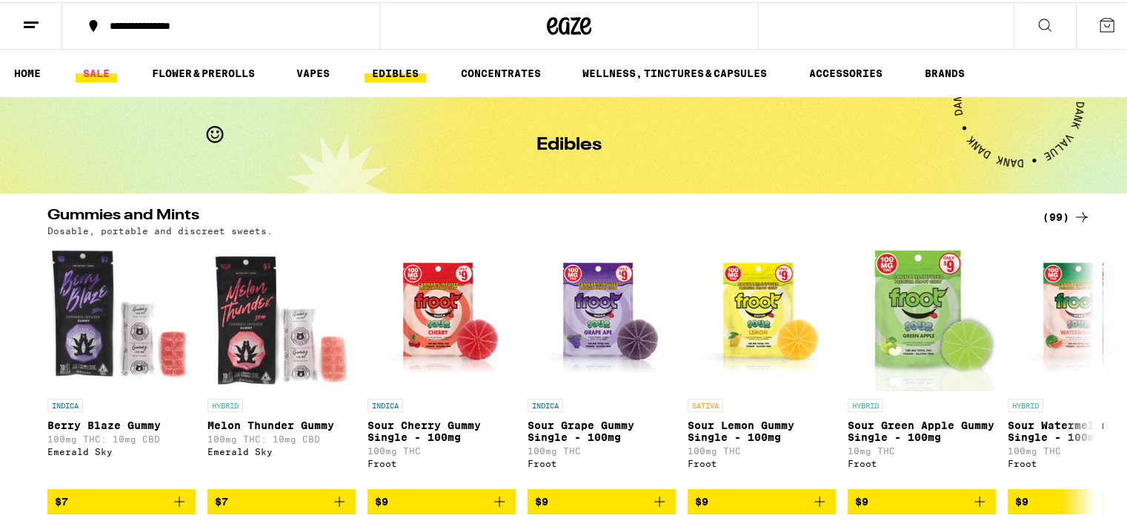
click at [96, 73] on link "SALE" at bounding box center [97, 71] width 42 height 18
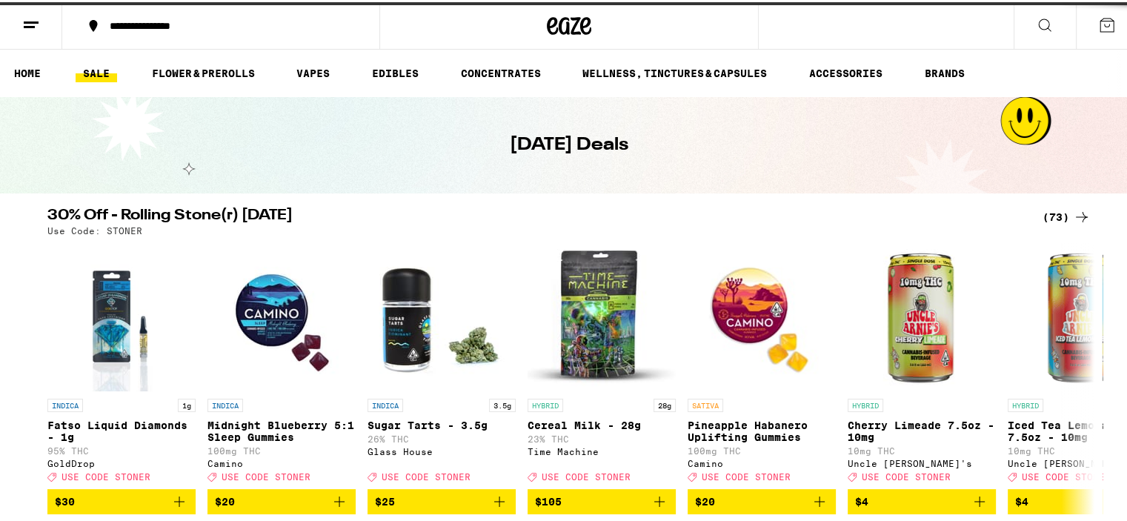
click at [119, 24] on div "**********" at bounding box center [228, 24] width 252 height 10
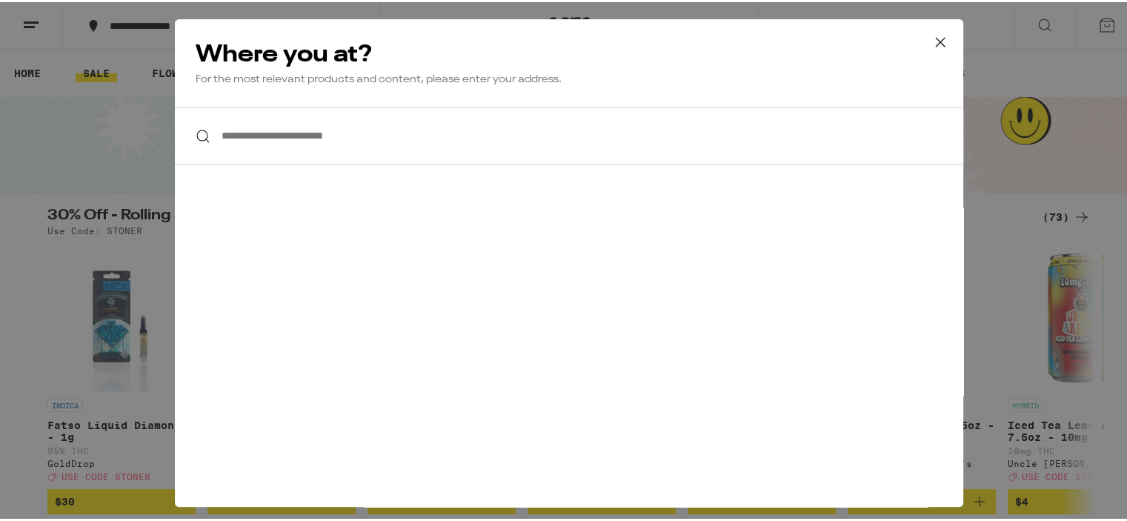
click at [306, 131] on input "**********" at bounding box center [569, 133] width 789 height 57
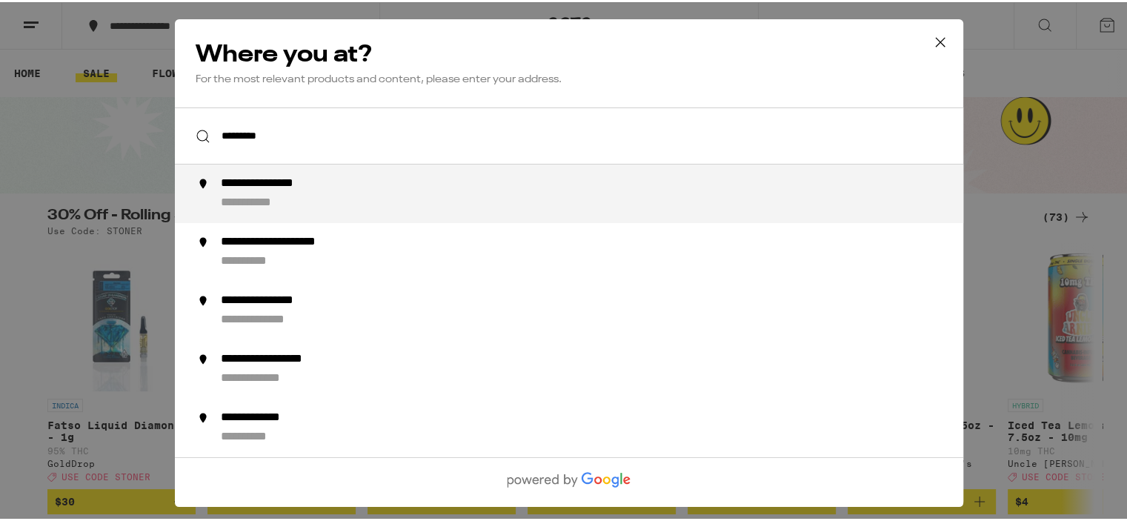
click at [270, 192] on div "**********" at bounding box center [599, 191] width 756 height 35
type input "**********"
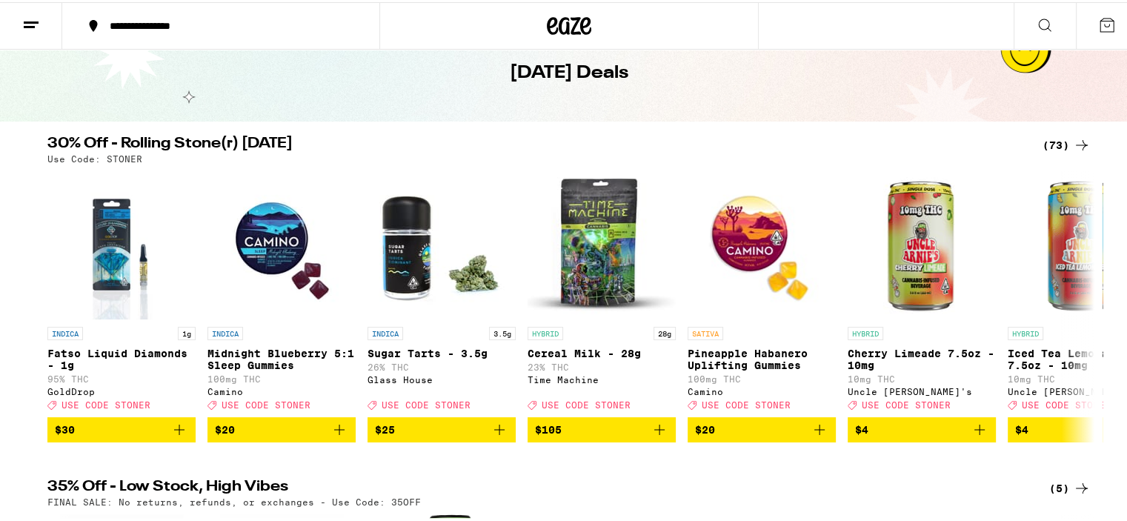
scroll to position [73, 0]
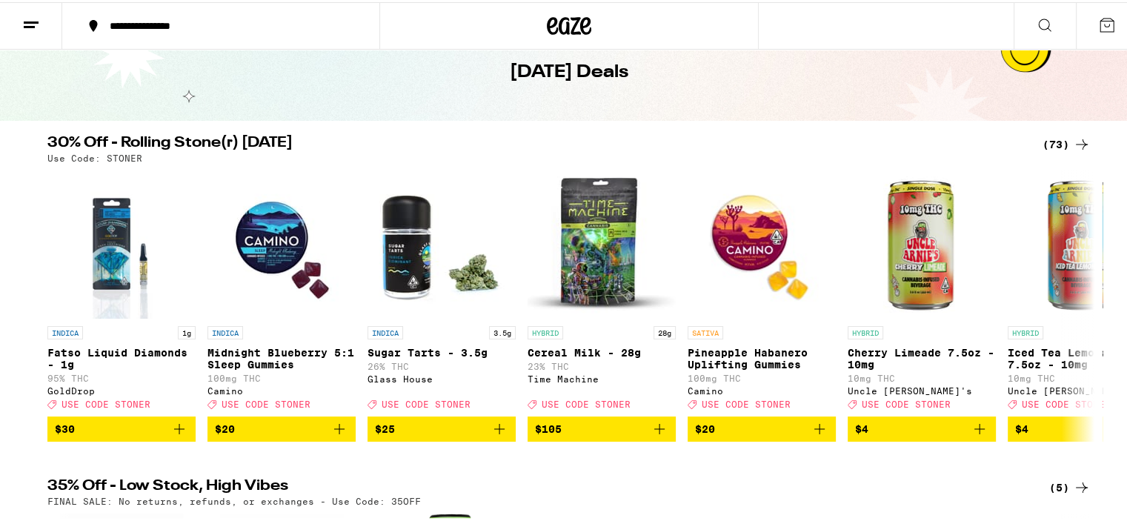
click at [1062, 147] on div "(73)" at bounding box center [1067, 142] width 48 height 18
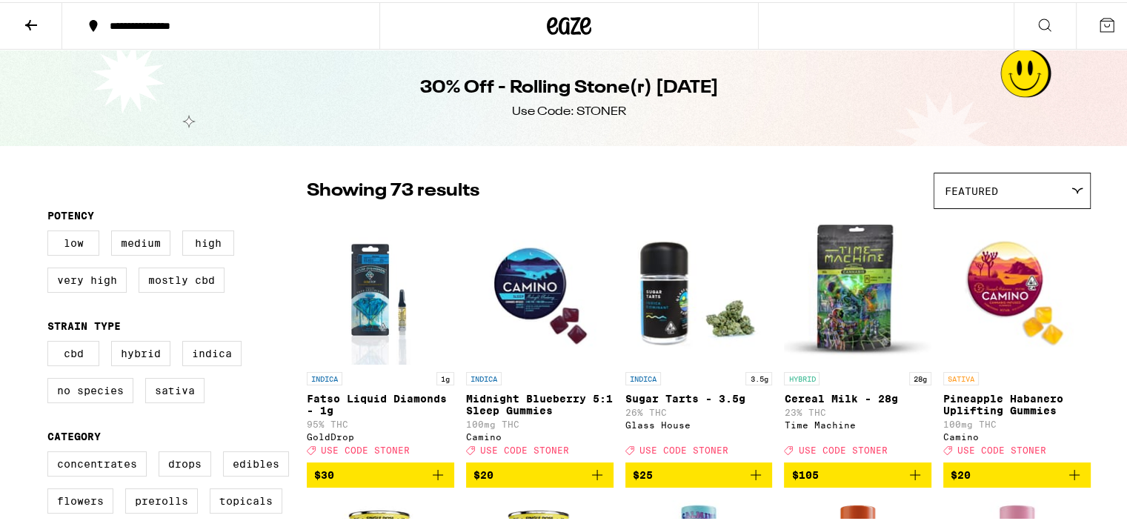
click at [39, 22] on icon at bounding box center [31, 23] width 18 height 18
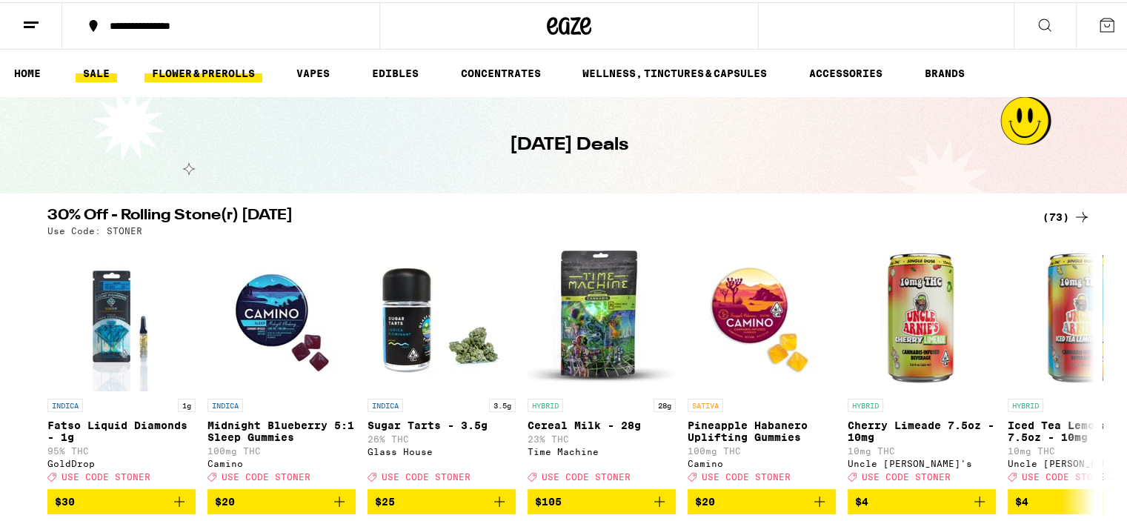
click at [192, 73] on link "FLOWER & PREROLLS" at bounding box center [204, 71] width 118 height 18
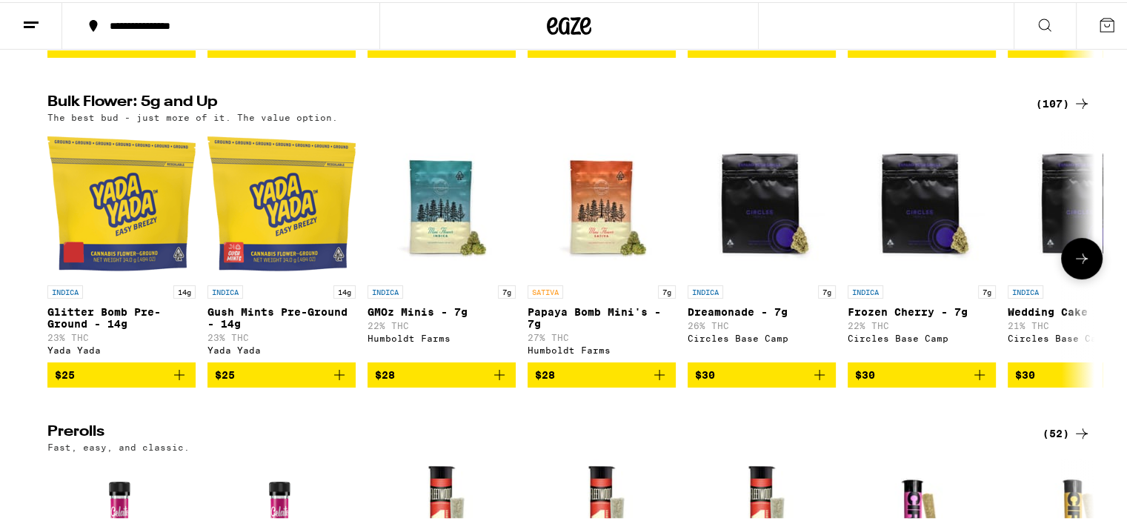
scroll to position [444, 0]
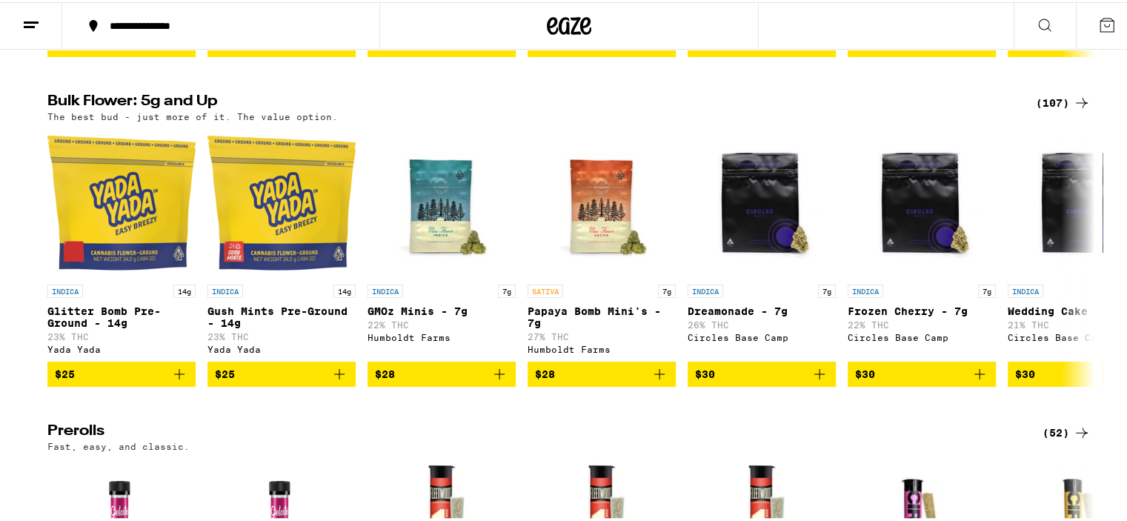
click at [1073, 109] on icon at bounding box center [1082, 101] width 18 height 18
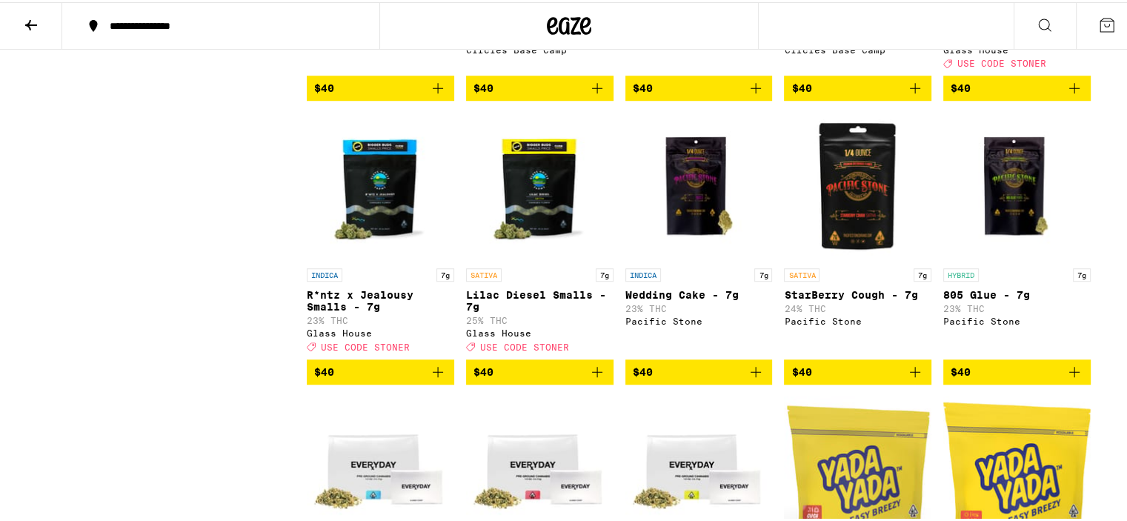
scroll to position [1185, 0]
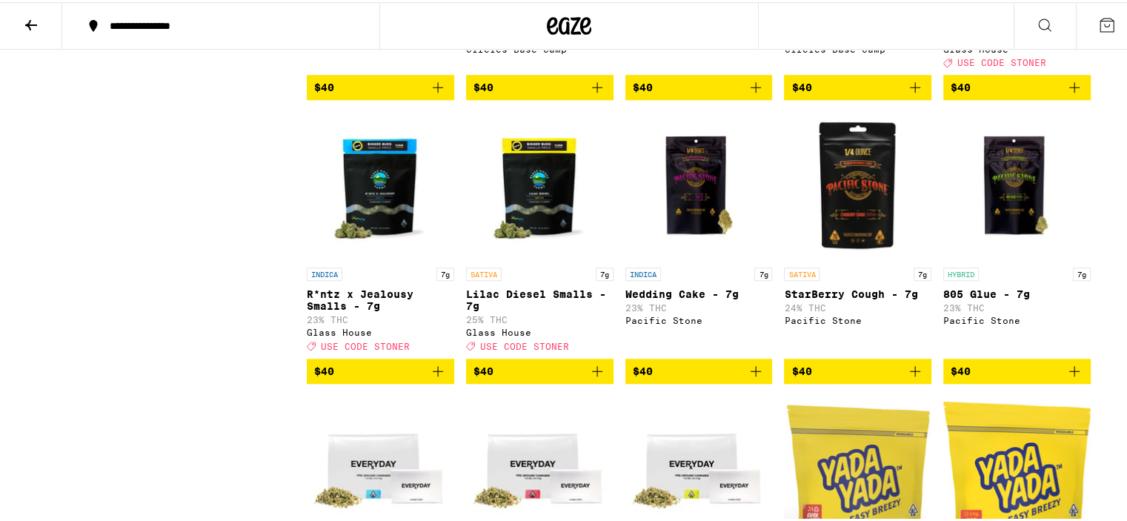
click at [520, 378] on span "$40" at bounding box center [540, 369] width 133 height 18
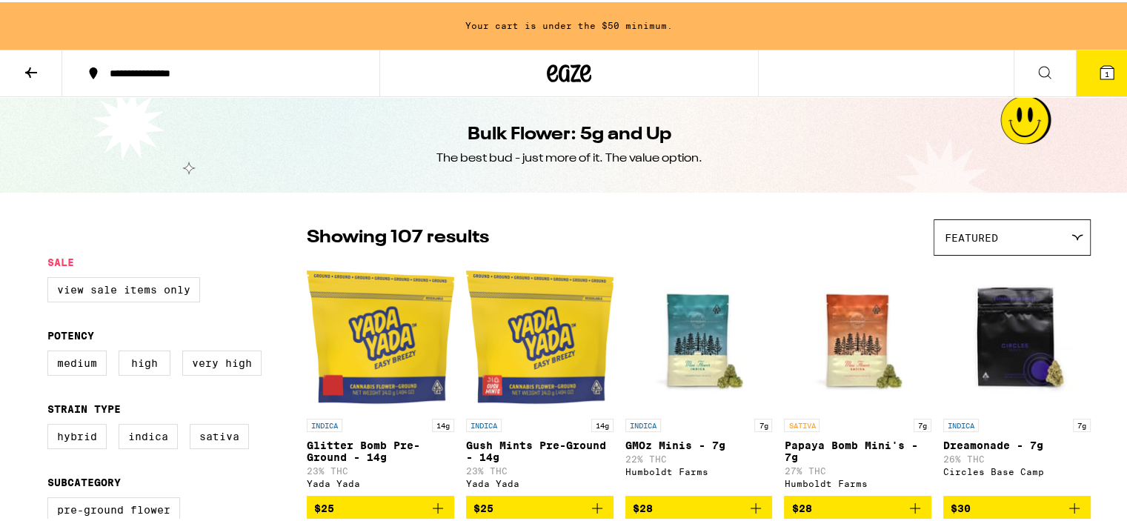
scroll to position [0, 0]
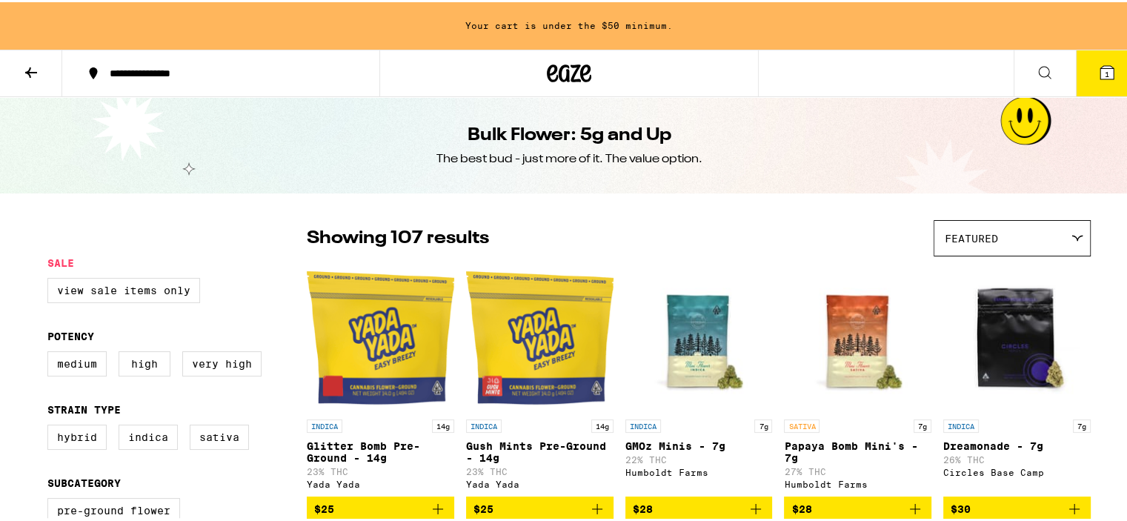
click at [569, 70] on icon at bounding box center [570, 71] width 22 height 18
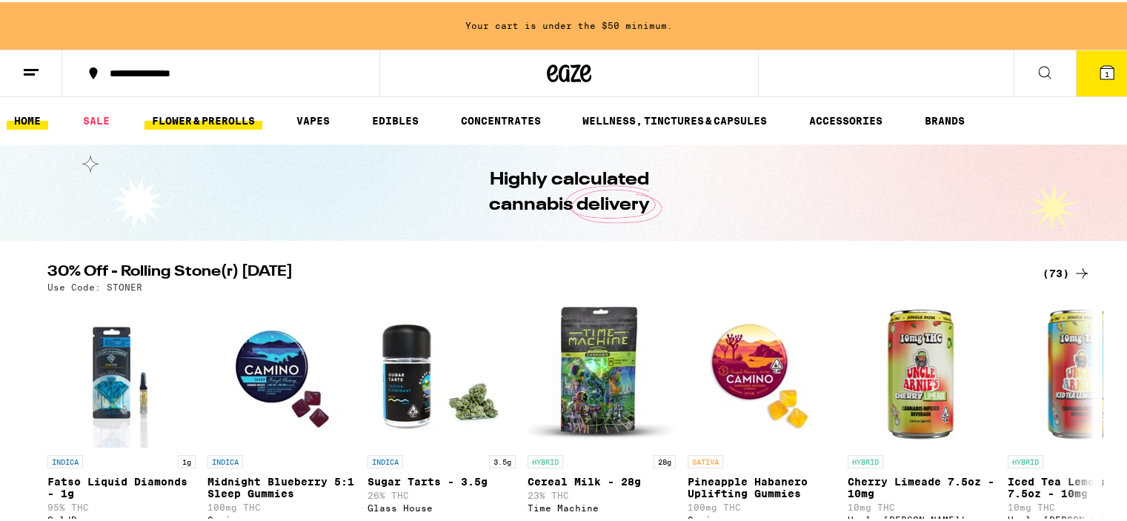
click at [211, 112] on link "FLOWER & PREROLLS" at bounding box center [204, 119] width 118 height 18
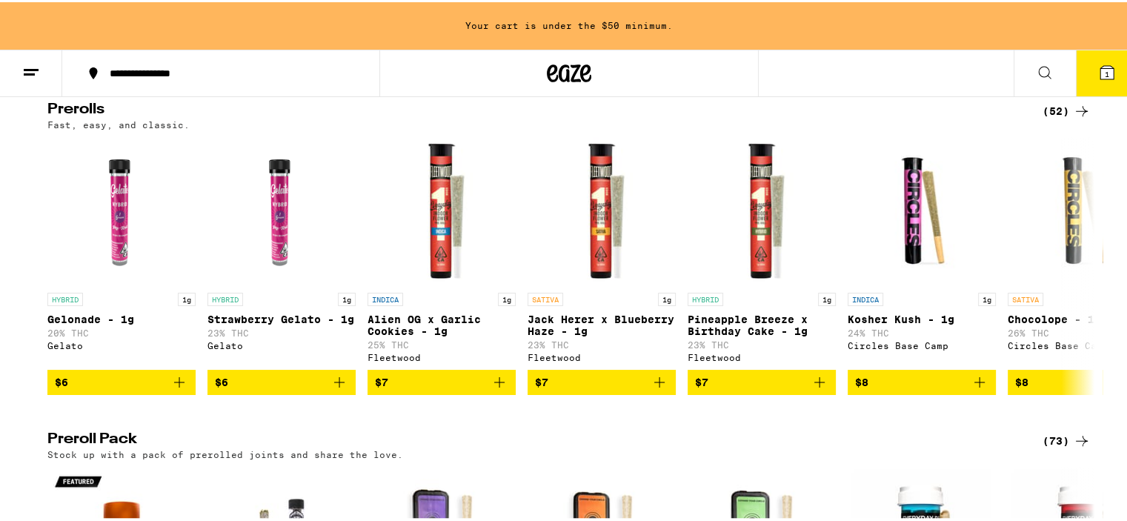
click at [1044, 118] on div "(52)" at bounding box center [1067, 109] width 48 height 18
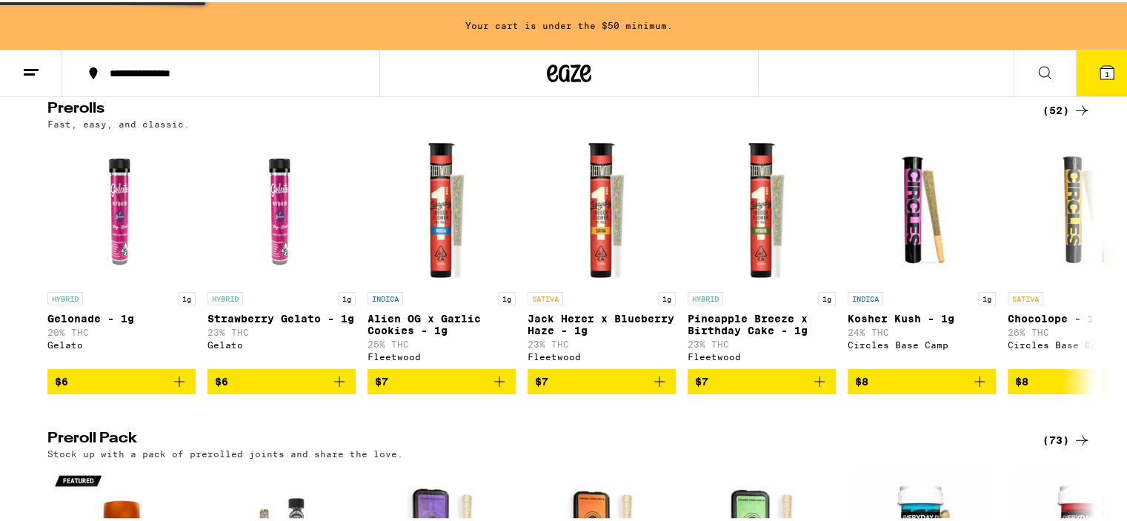
scroll to position [815, 0]
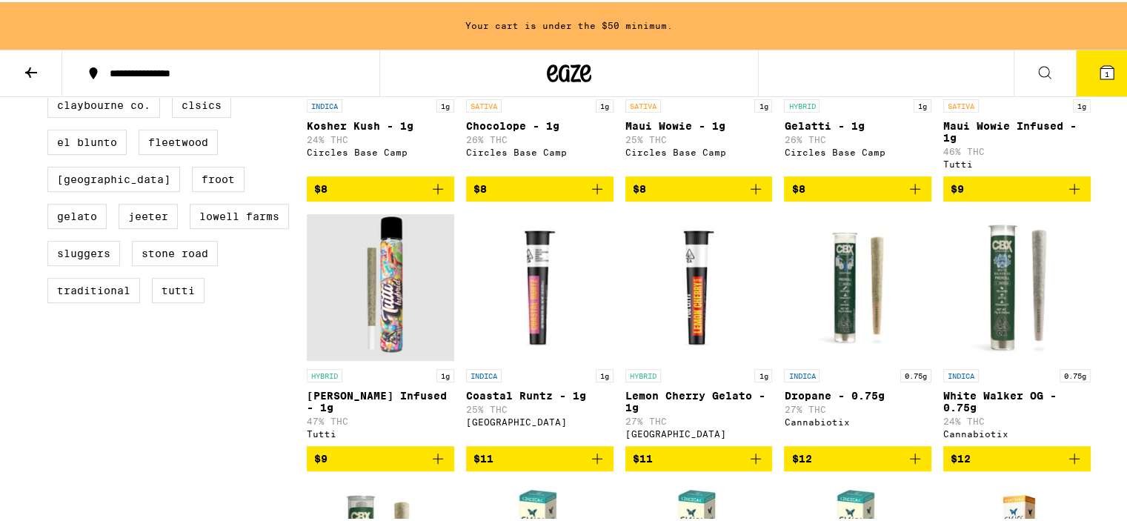
scroll to position [592, 0]
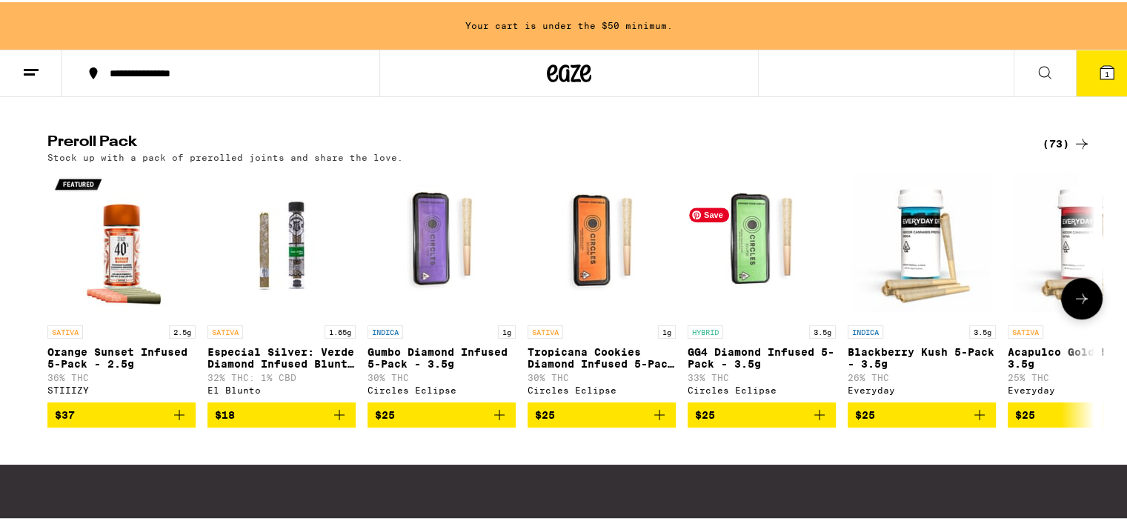
scroll to position [1112, 0]
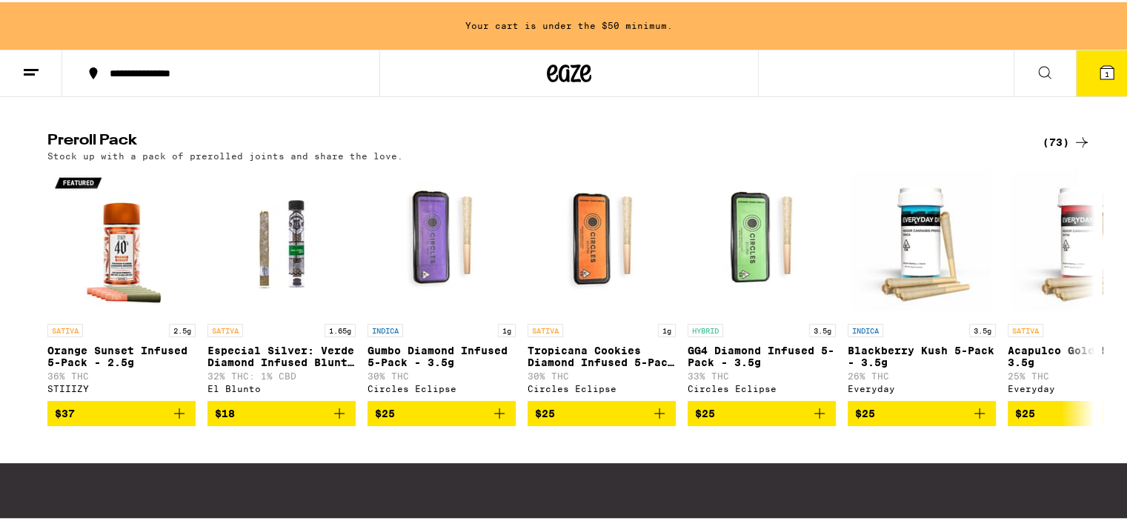
click at [1058, 149] on div "(73)" at bounding box center [1067, 140] width 48 height 18
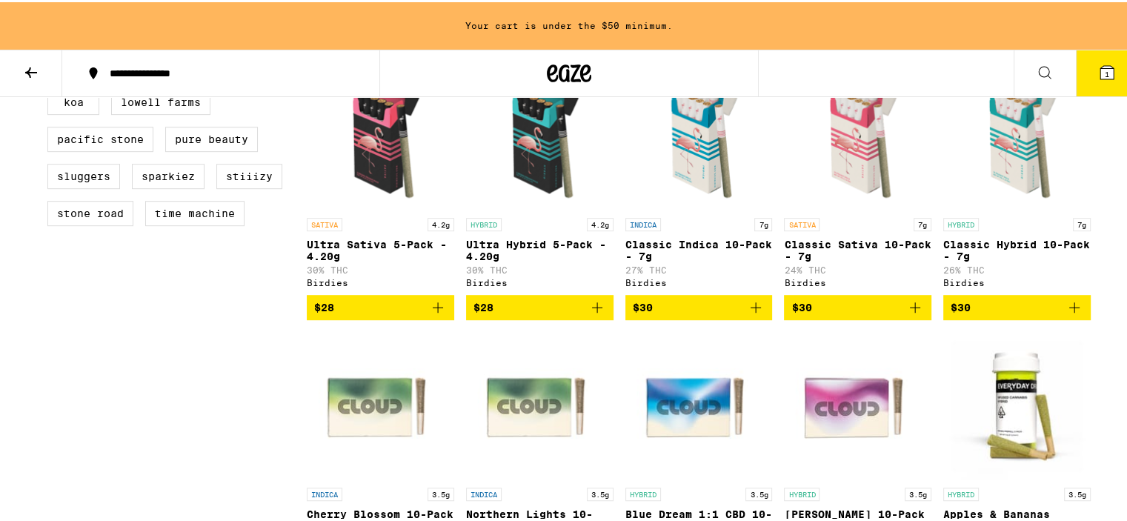
scroll to position [741, 0]
click at [1051, 314] on span "$30" at bounding box center [1017, 306] width 133 height 18
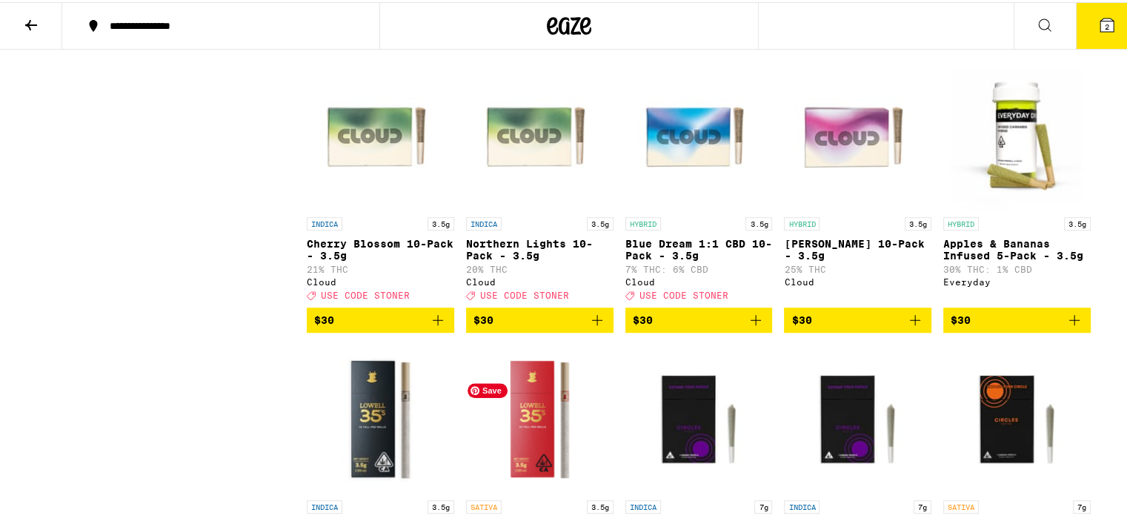
scroll to position [964, 0]
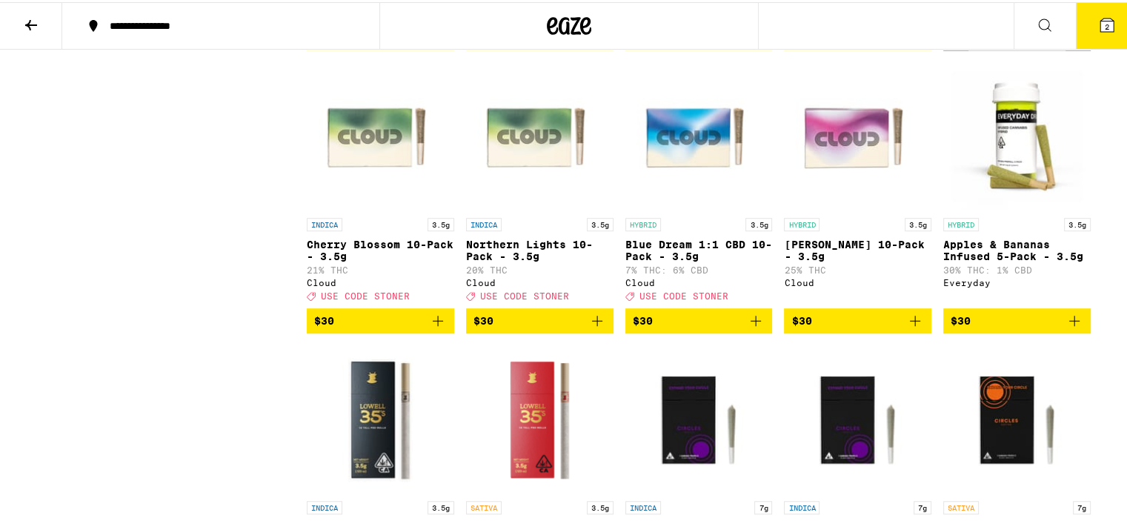
click at [560, 328] on span "$30" at bounding box center [540, 319] width 133 height 18
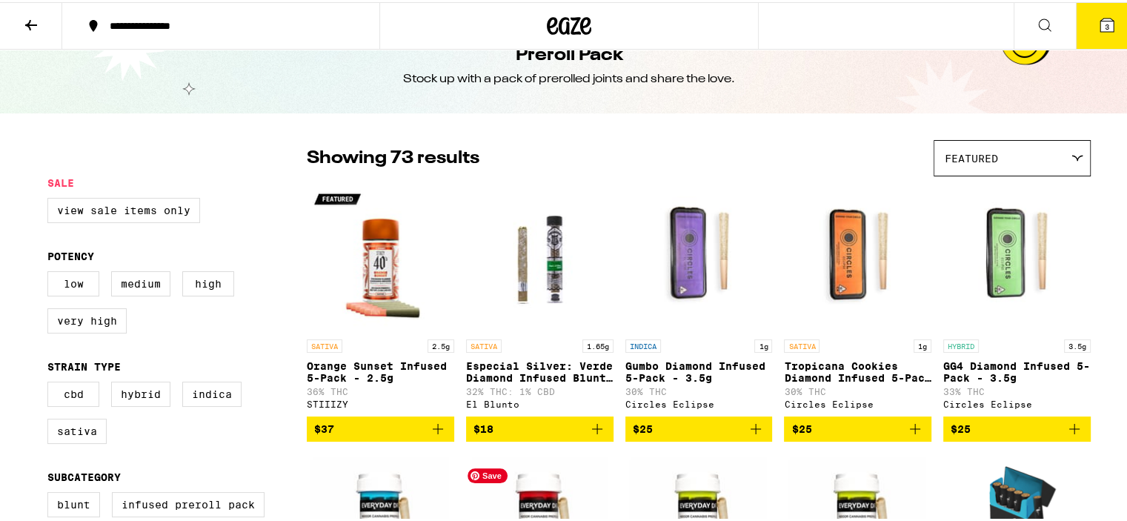
scroll to position [0, 0]
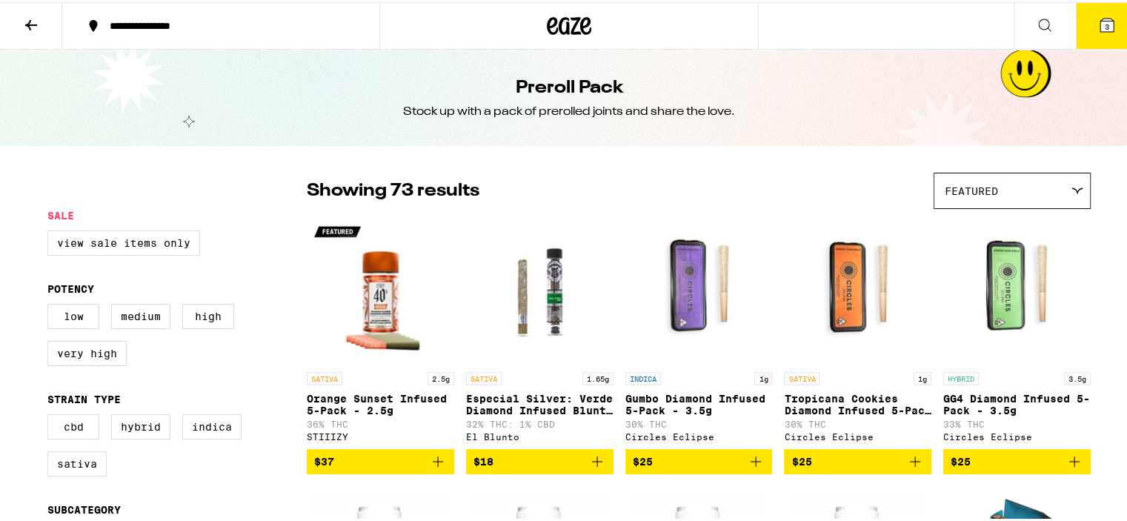
click at [31, 26] on icon at bounding box center [31, 23] width 18 height 18
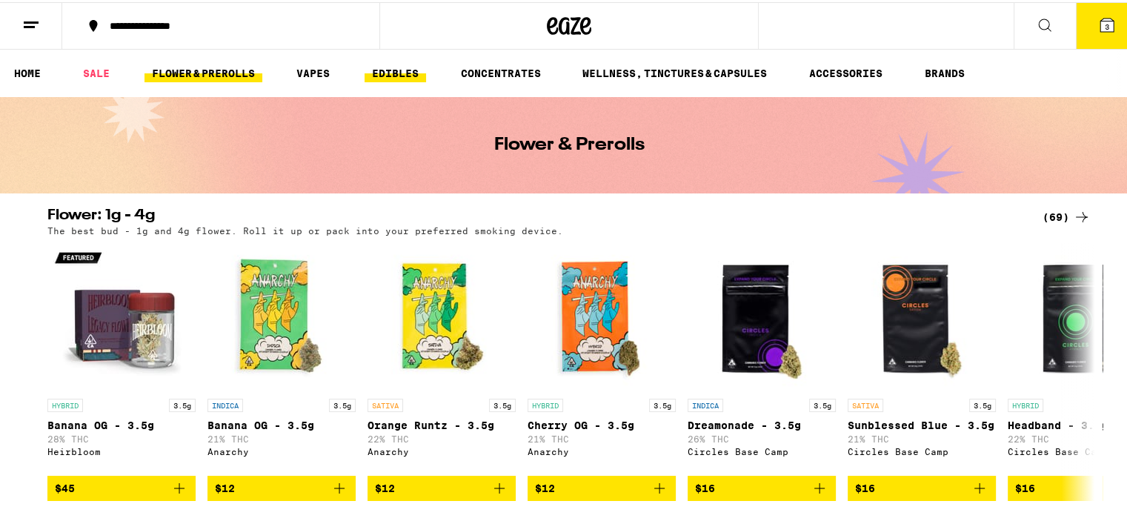
click at [400, 64] on link "EDIBLES" at bounding box center [396, 71] width 62 height 18
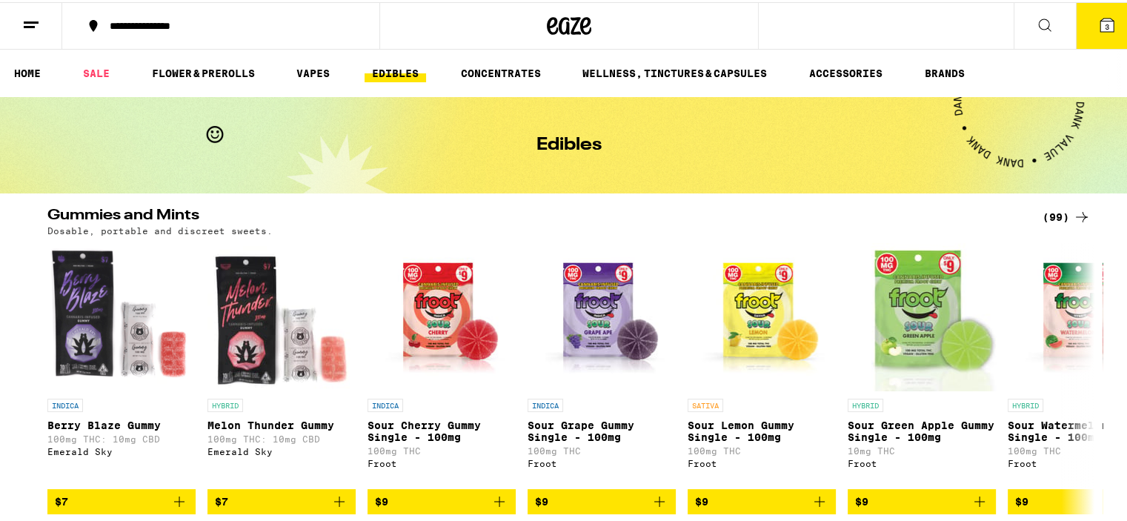
click at [1067, 217] on div "(99)" at bounding box center [1067, 215] width 48 height 18
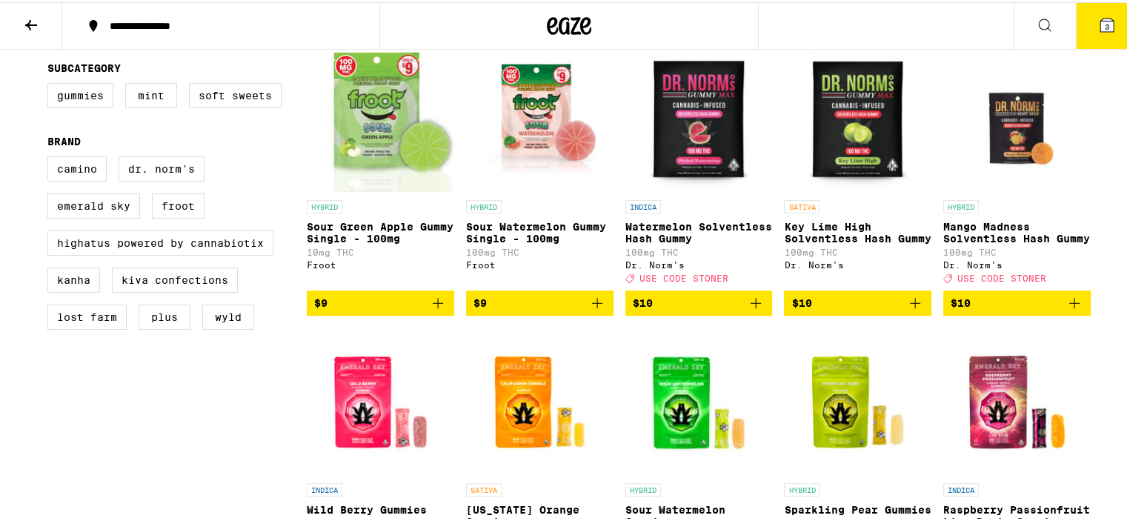
scroll to position [443, 0]
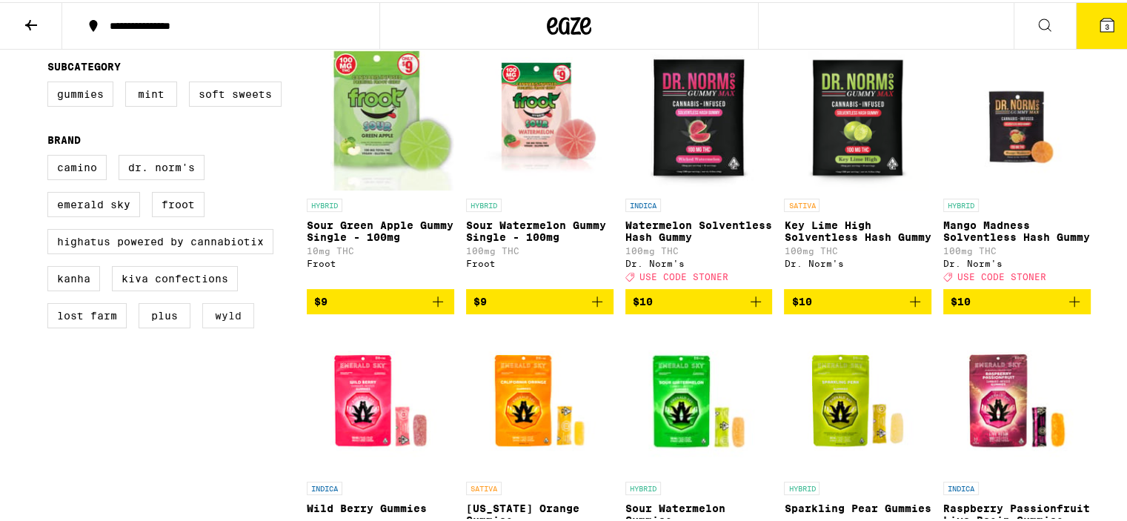
click at [228, 326] on label "WYLD" at bounding box center [228, 313] width 52 height 25
click at [51, 156] on input "WYLD" at bounding box center [50, 155] width 1 height 1
checkbox input "true"
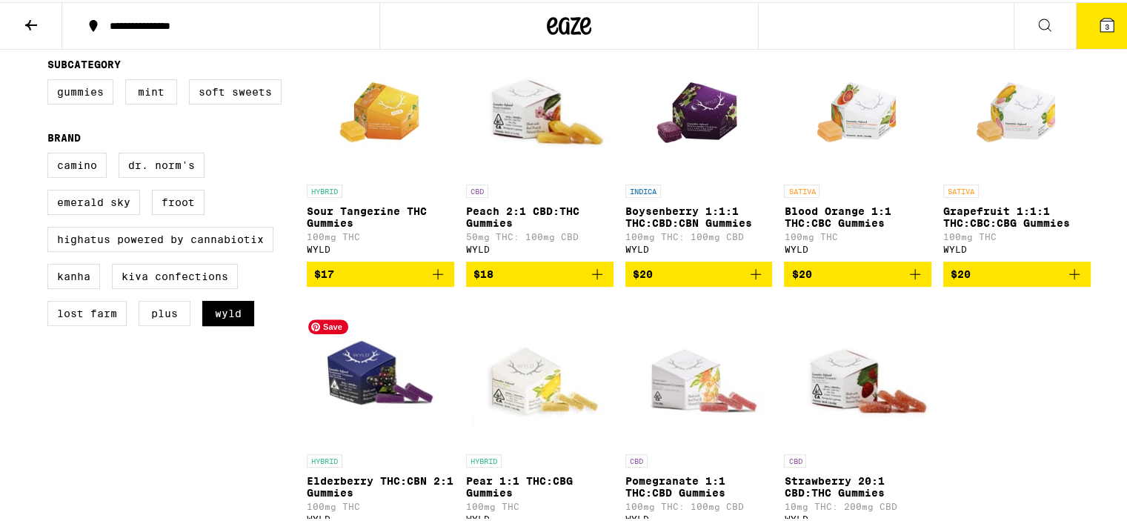
scroll to position [445, 0]
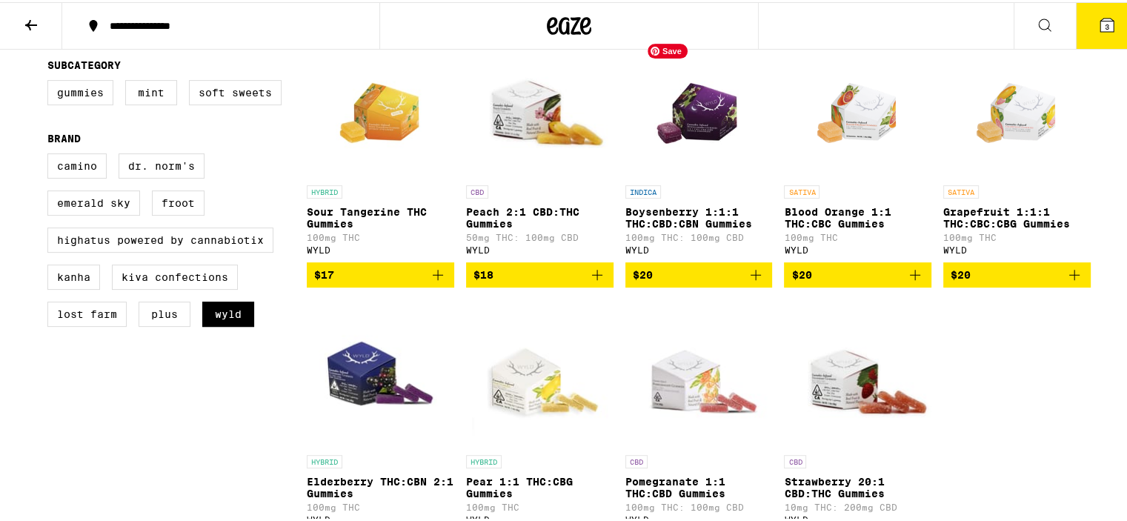
click at [712, 127] on img "Open page for Boysenberry 1:1:1 THC:CBD:CBN Gummies from WYLD" at bounding box center [699, 101] width 106 height 148
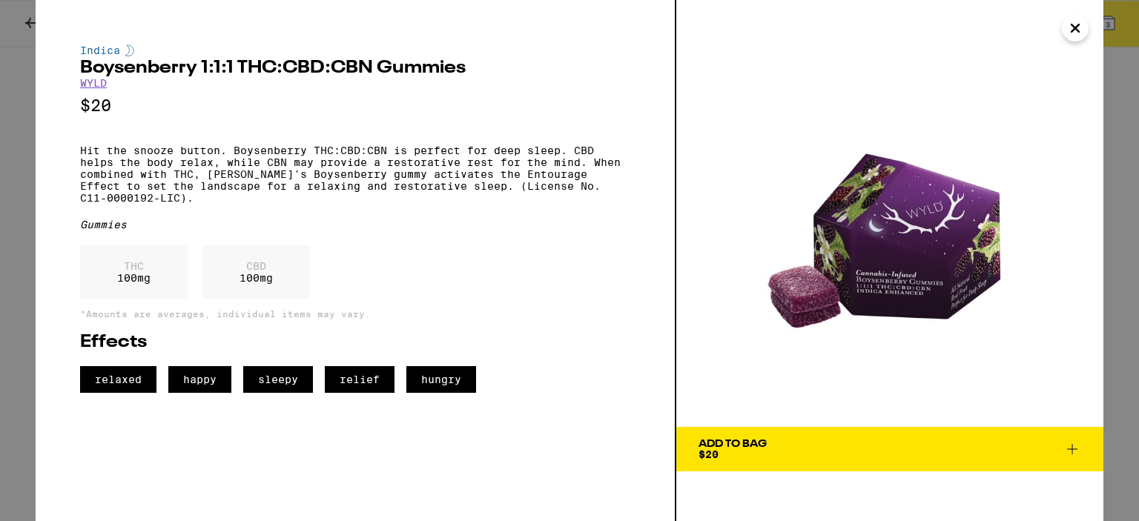
click at [775, 454] on span "Add To Bag $20" at bounding box center [889, 449] width 382 height 21
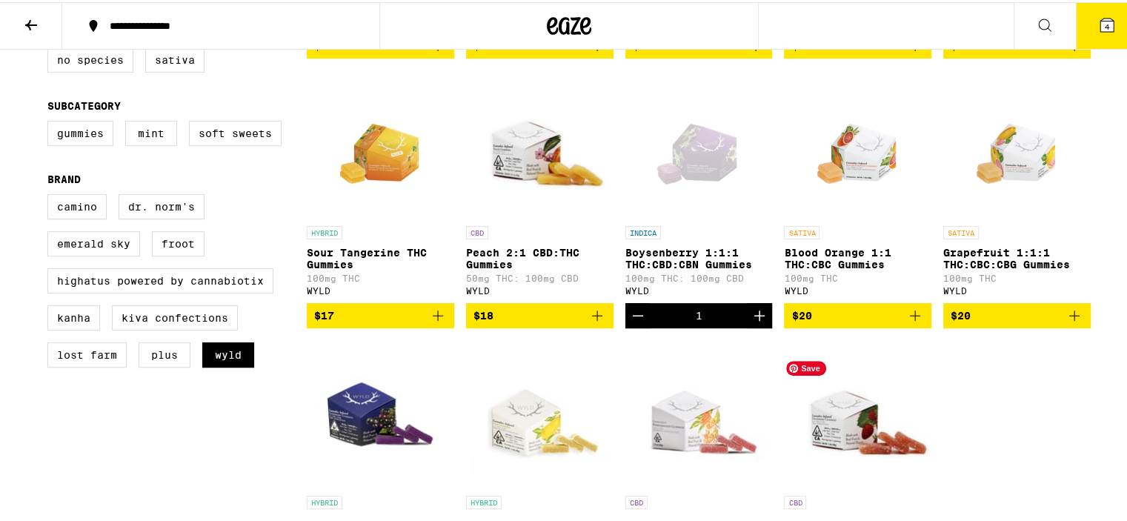
scroll to position [403, 0]
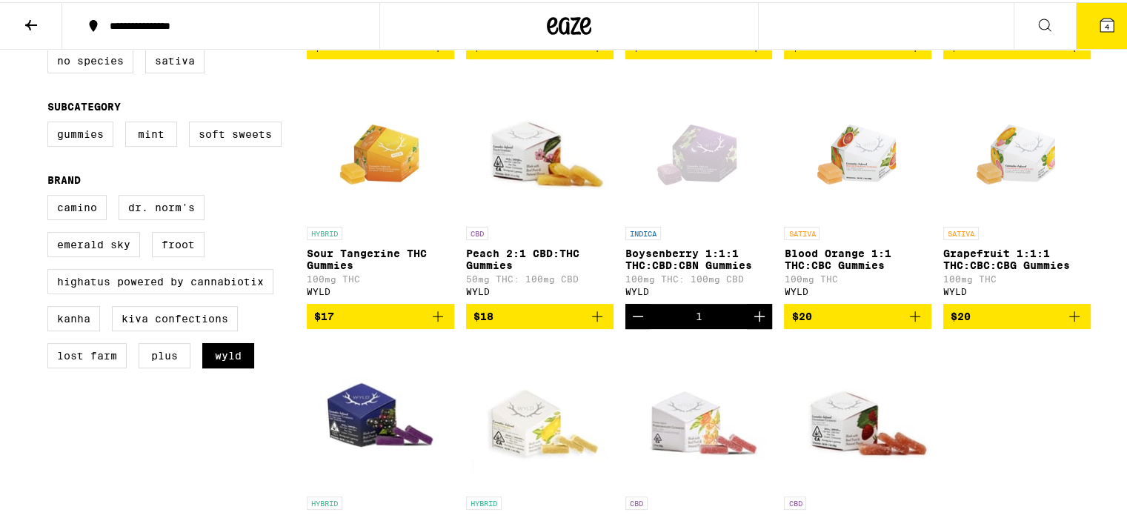
click at [755, 319] on icon "Increment" at bounding box center [760, 314] width 10 height 10
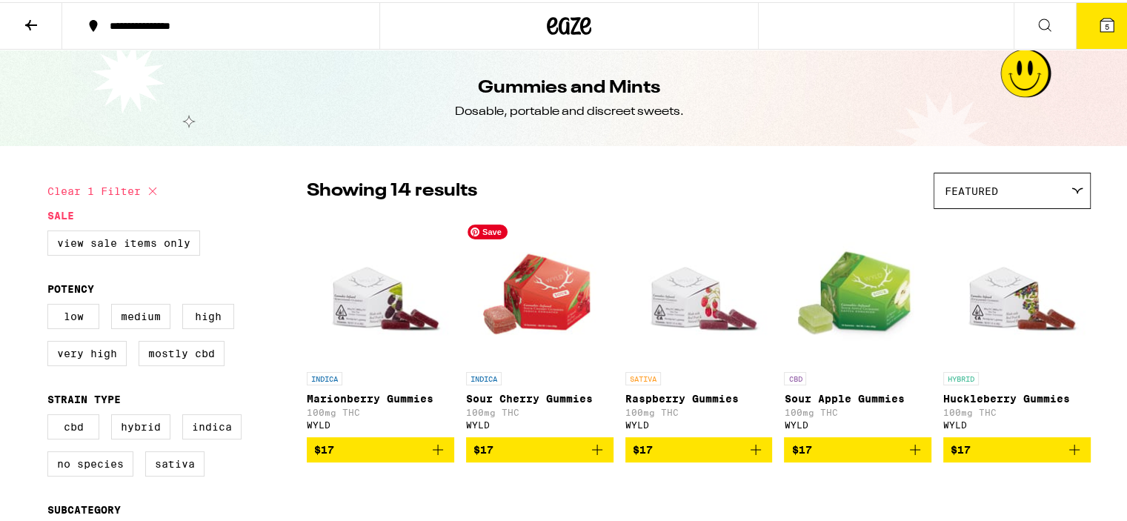
scroll to position [0, 0]
click at [565, 20] on icon at bounding box center [569, 23] width 44 height 27
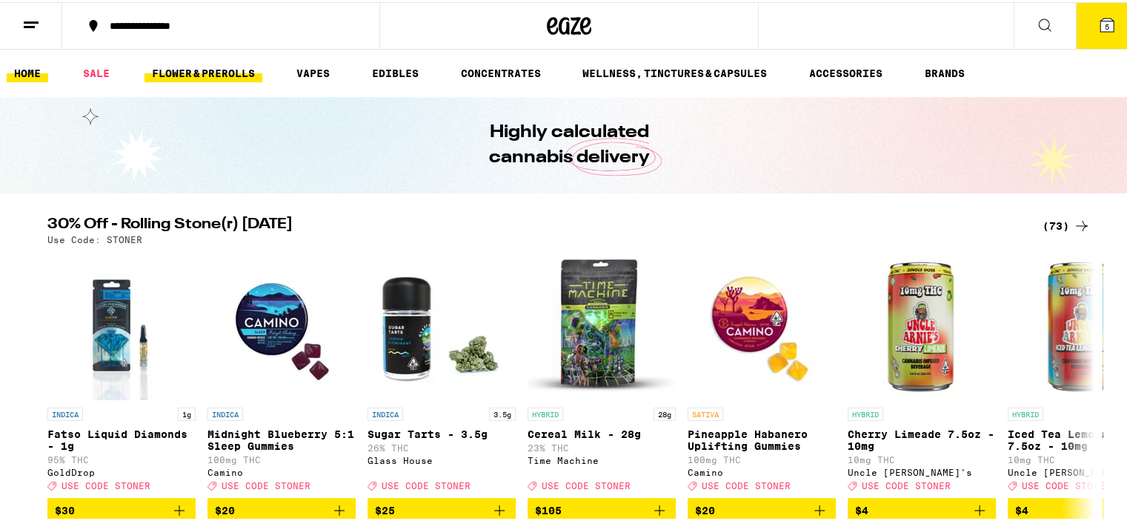
click at [205, 67] on link "FLOWER & PREROLLS" at bounding box center [204, 71] width 118 height 18
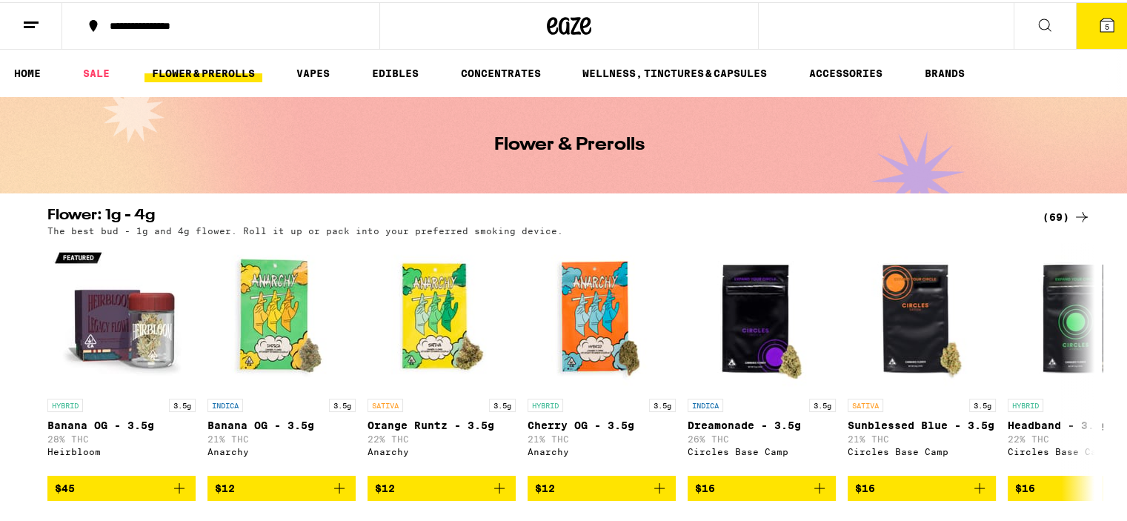
click at [1073, 210] on icon at bounding box center [1082, 215] width 18 height 18
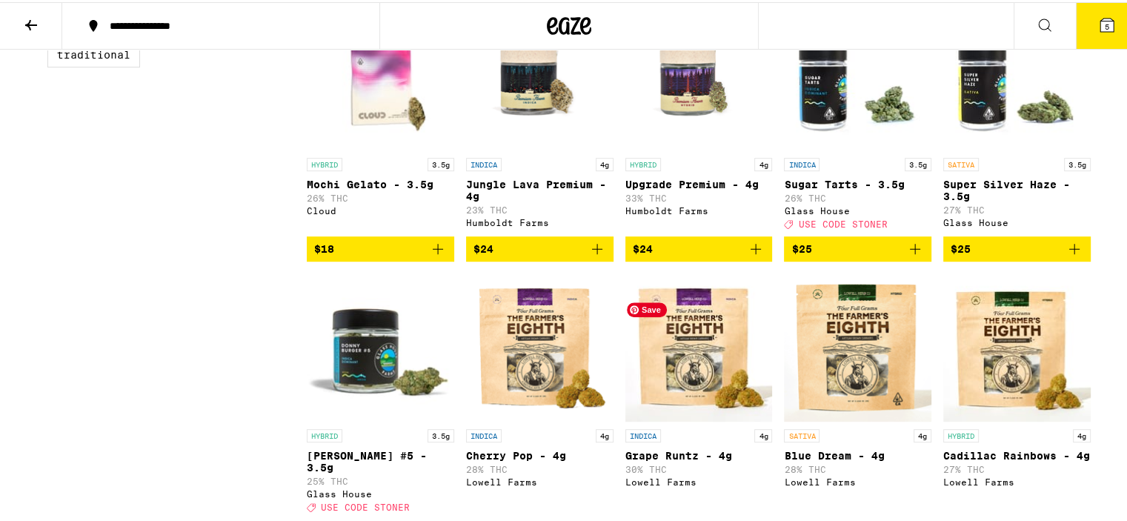
scroll to position [741, 0]
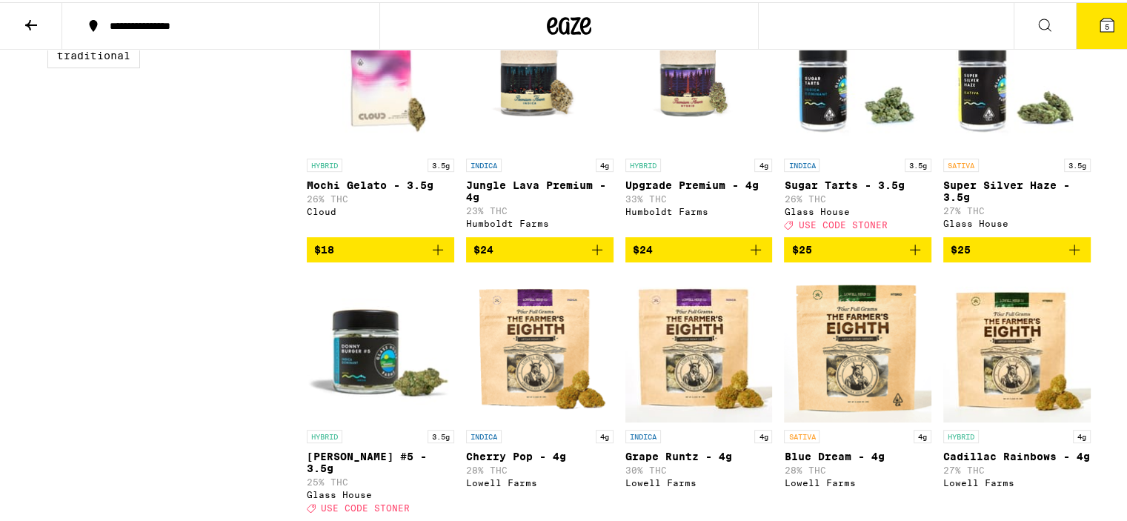
click at [706, 256] on span "$24" at bounding box center [699, 248] width 133 height 18
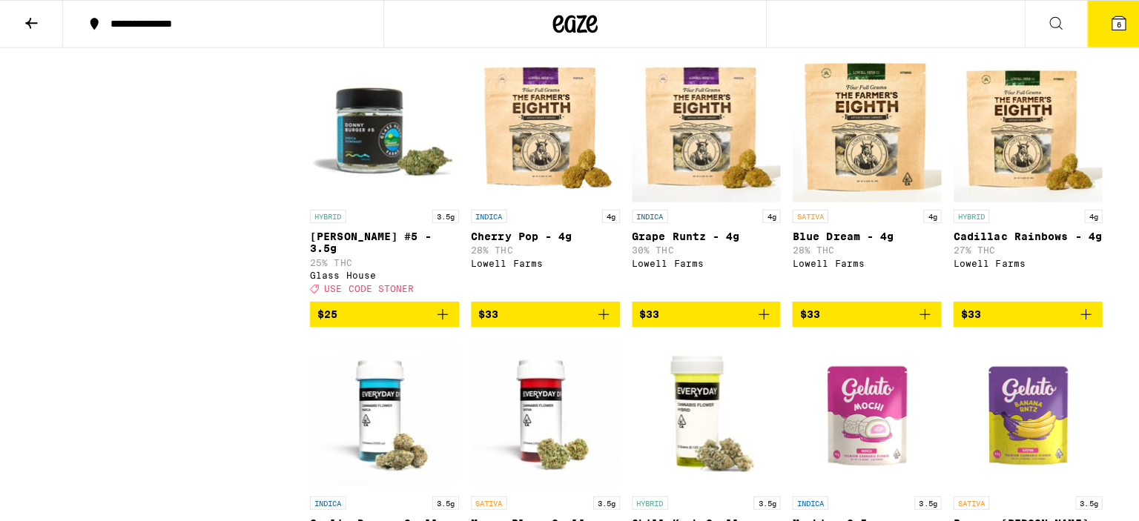
scroll to position [962, 0]
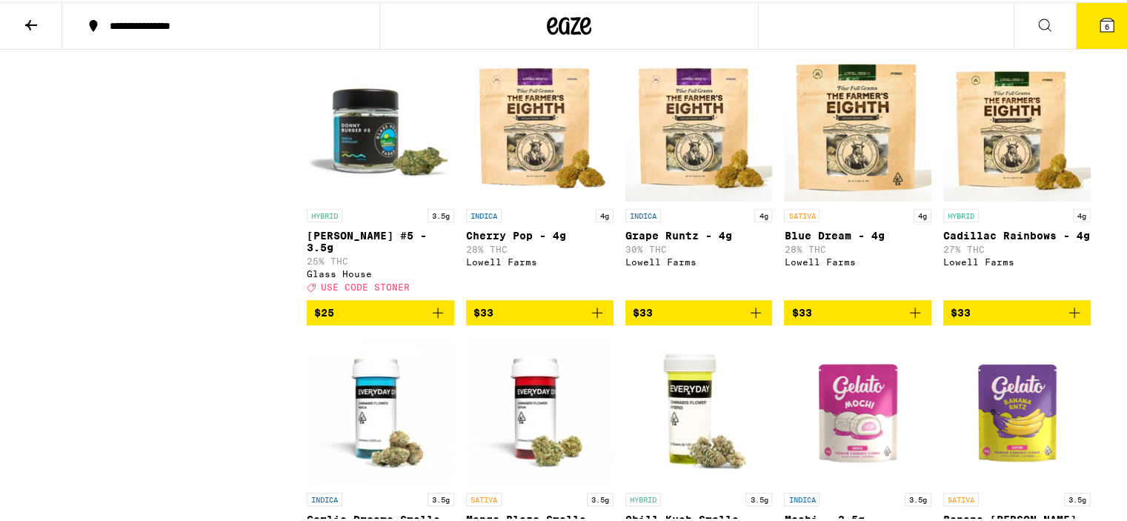
click at [881, 319] on span "$33" at bounding box center [858, 311] width 133 height 18
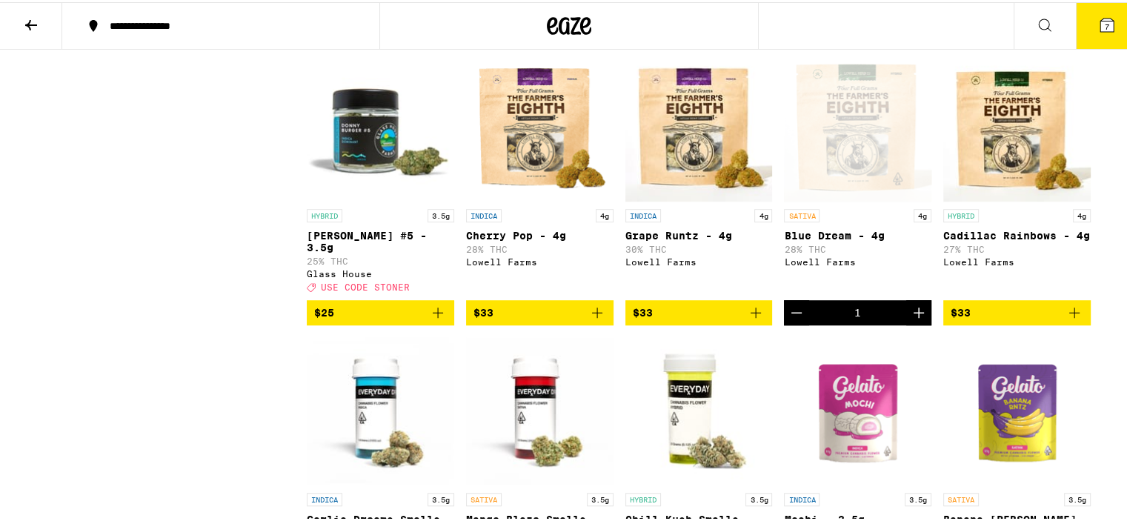
click at [1105, 21] on span "7" at bounding box center [1107, 24] width 4 height 9
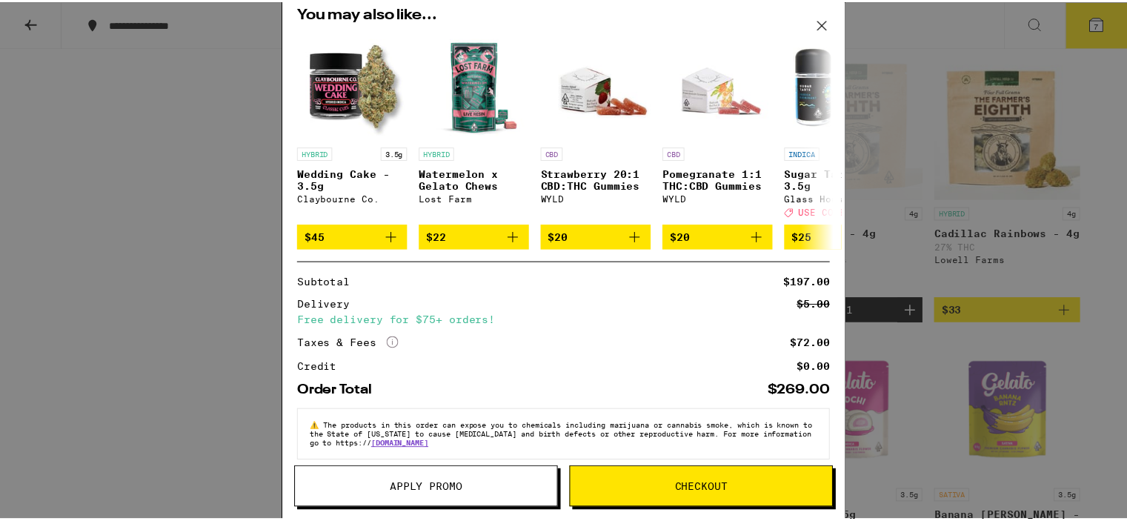
scroll to position [397, 0]
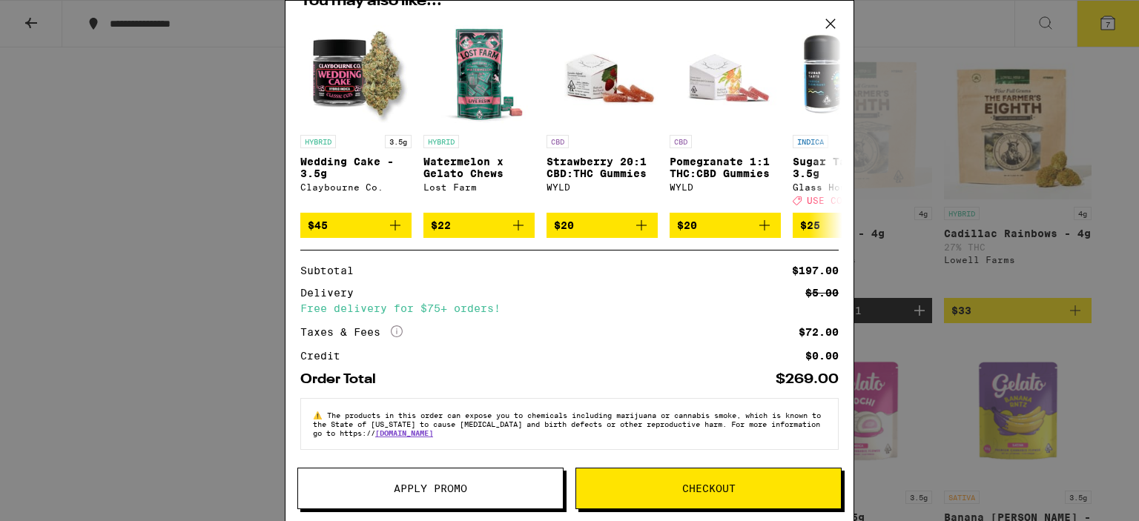
click at [417, 494] on span "Apply Promo" at bounding box center [430, 488] width 73 height 10
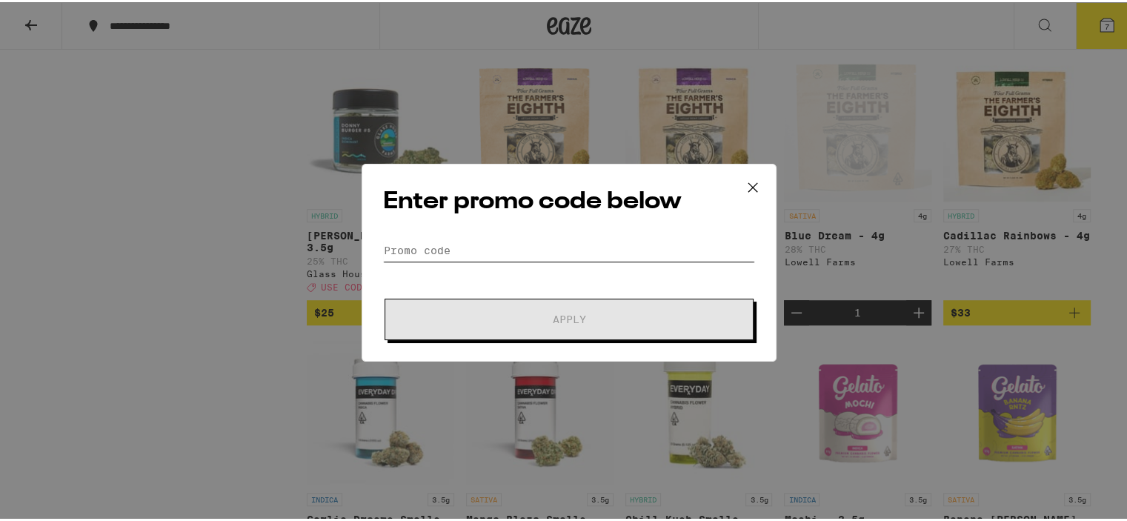
click at [515, 245] on input "Promo Code" at bounding box center [569, 248] width 372 height 22
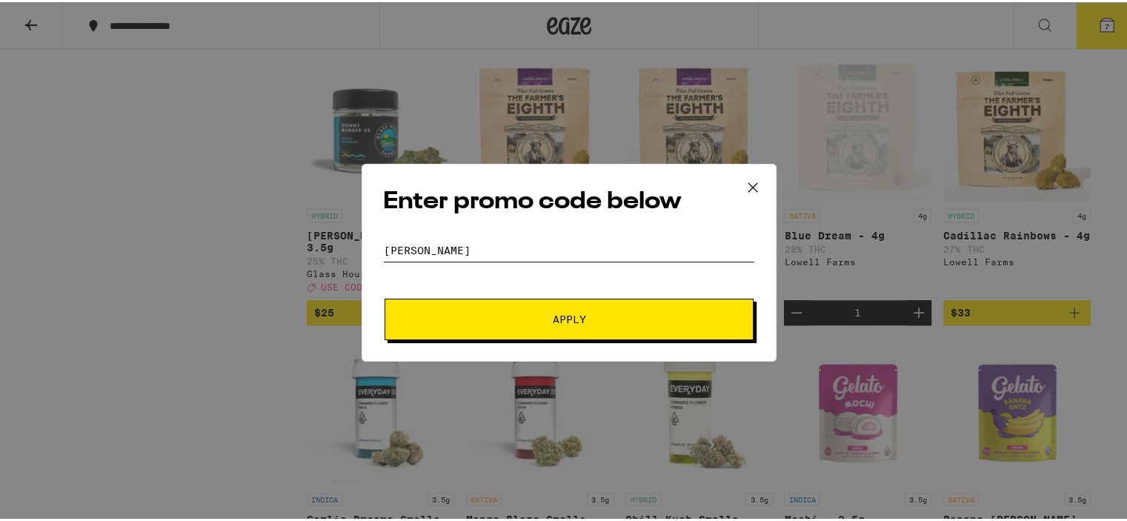
type input "[PERSON_NAME]"
click at [568, 324] on button "Apply" at bounding box center [569, 318] width 369 height 42
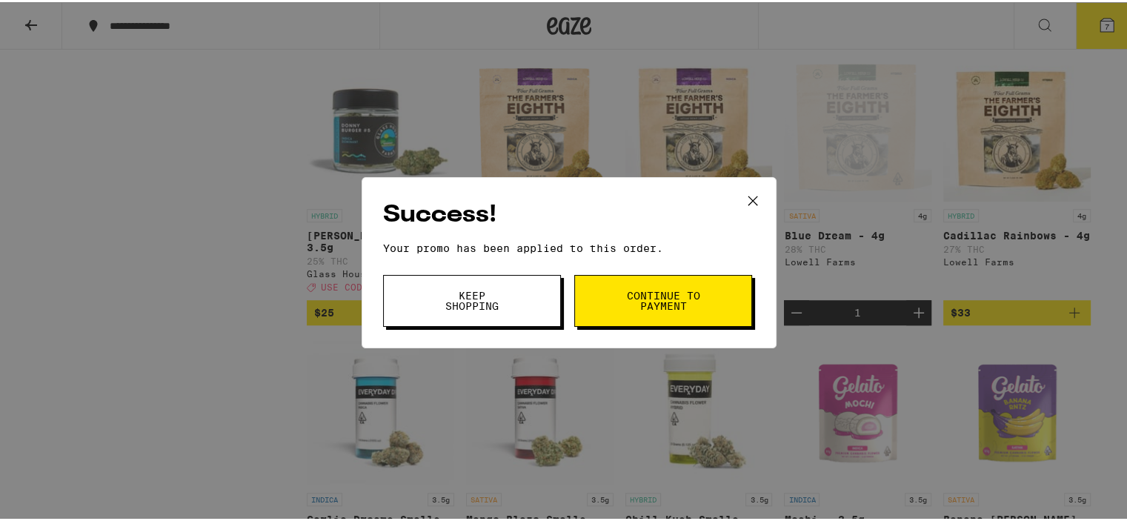
click at [664, 300] on span "Continue to payment" at bounding box center [664, 298] width 76 height 21
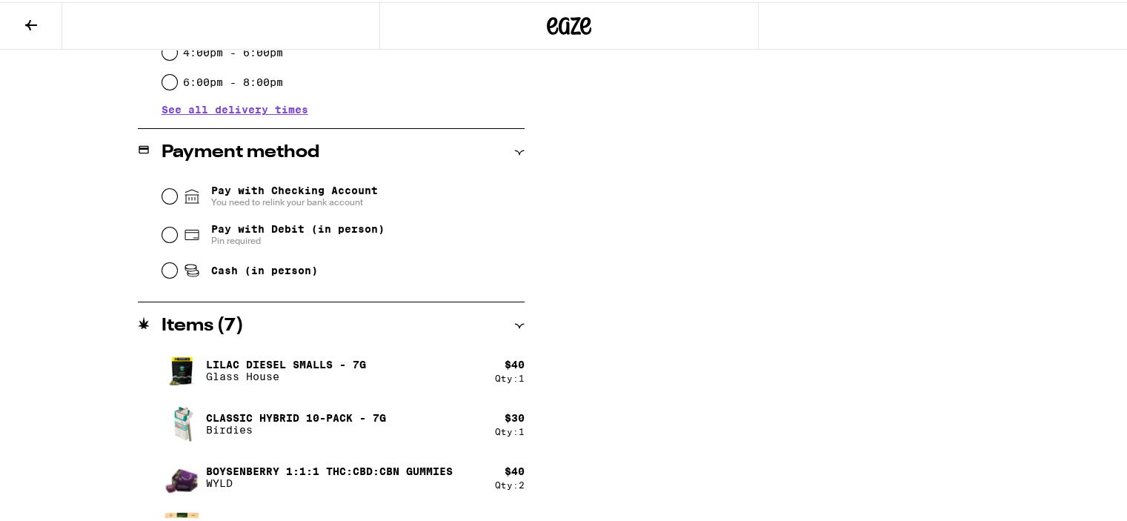
scroll to position [536, 0]
click at [162, 239] on input "Pay with Debit (in person) Pin required" at bounding box center [169, 233] width 15 height 15
radio input "true"
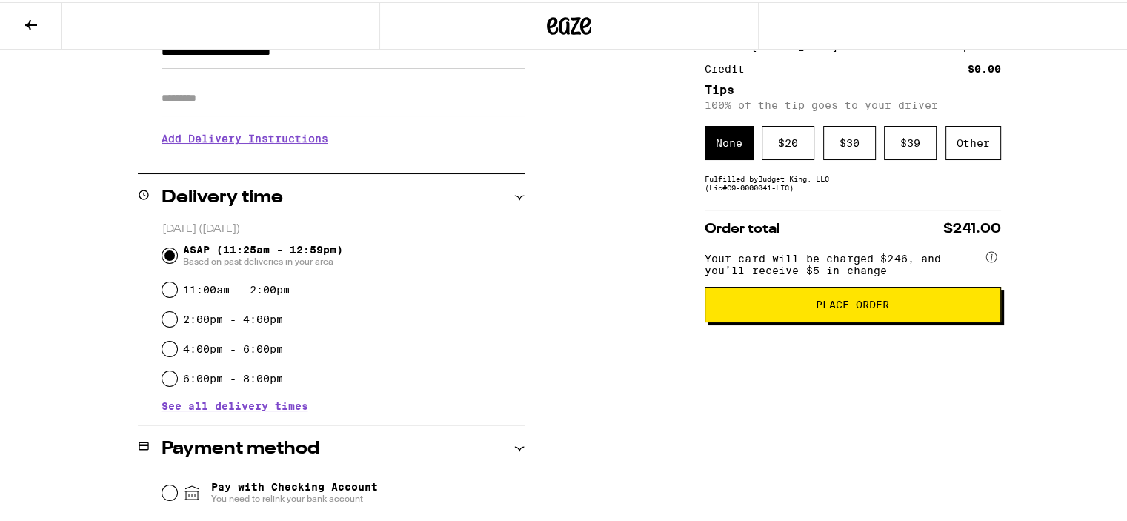
scroll to position [240, 0]
click at [978, 138] on div "Other" at bounding box center [974, 141] width 56 height 34
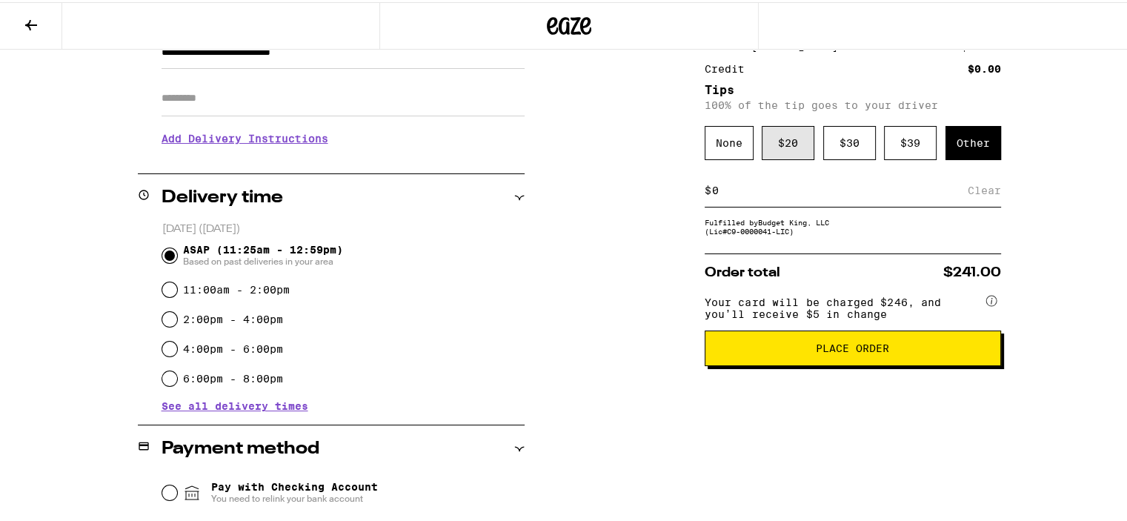
click at [780, 146] on div "$ 20" at bounding box center [788, 141] width 53 height 34
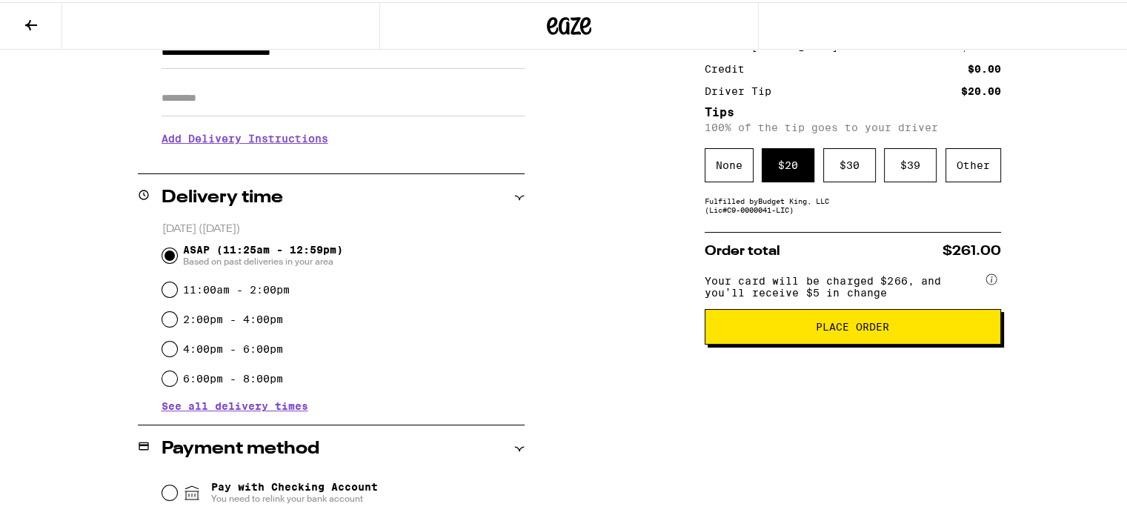
click at [851, 339] on button "Place Order" at bounding box center [853, 325] width 297 height 36
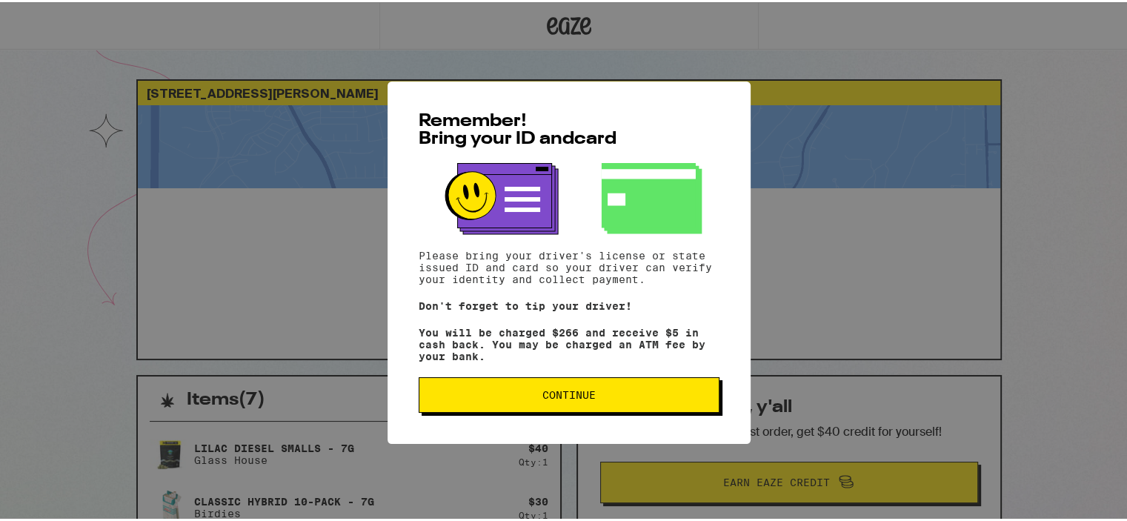
click at [557, 397] on span "Continue" at bounding box center [569, 393] width 53 height 10
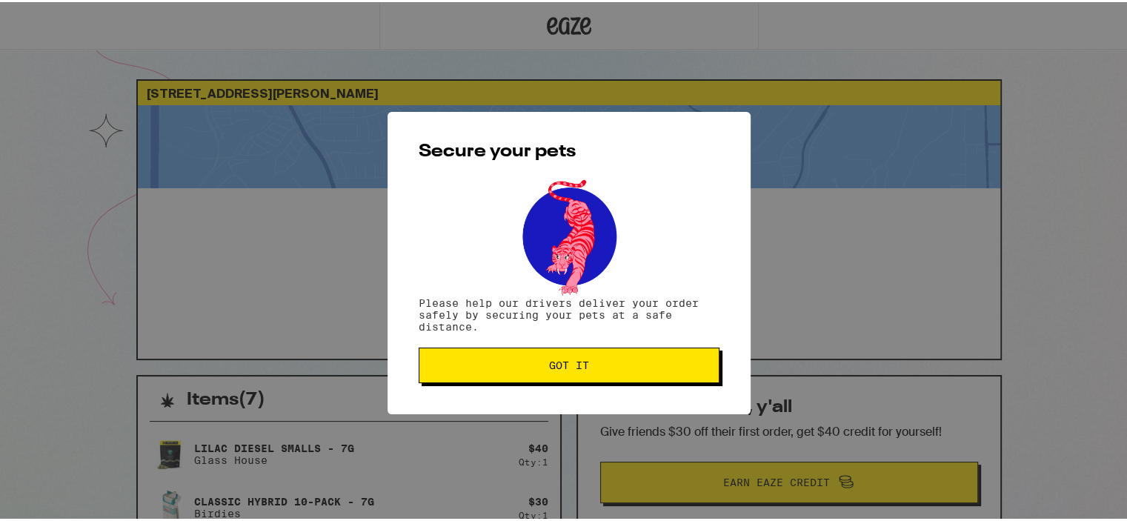
click at [575, 365] on span "Got it" at bounding box center [569, 363] width 40 height 10
